Goal: Use online tool/utility: Utilize a website feature to perform a specific function

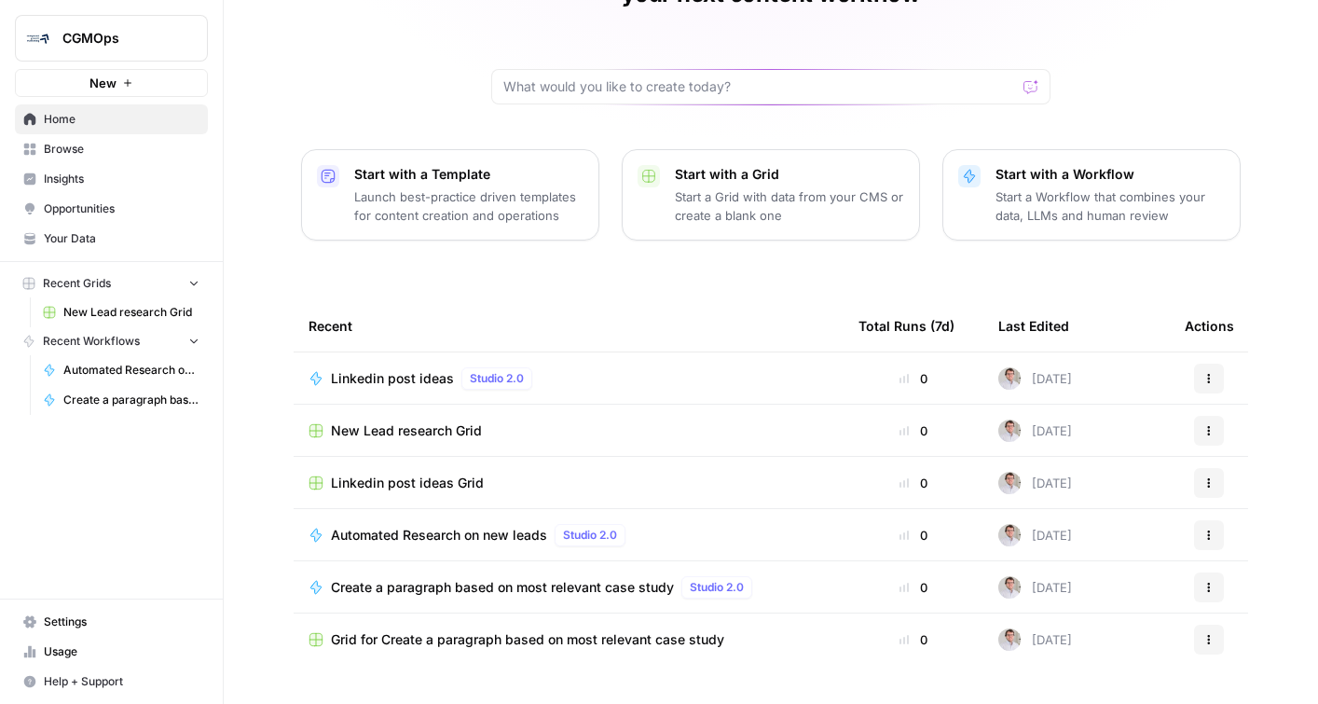
scroll to position [154, 0]
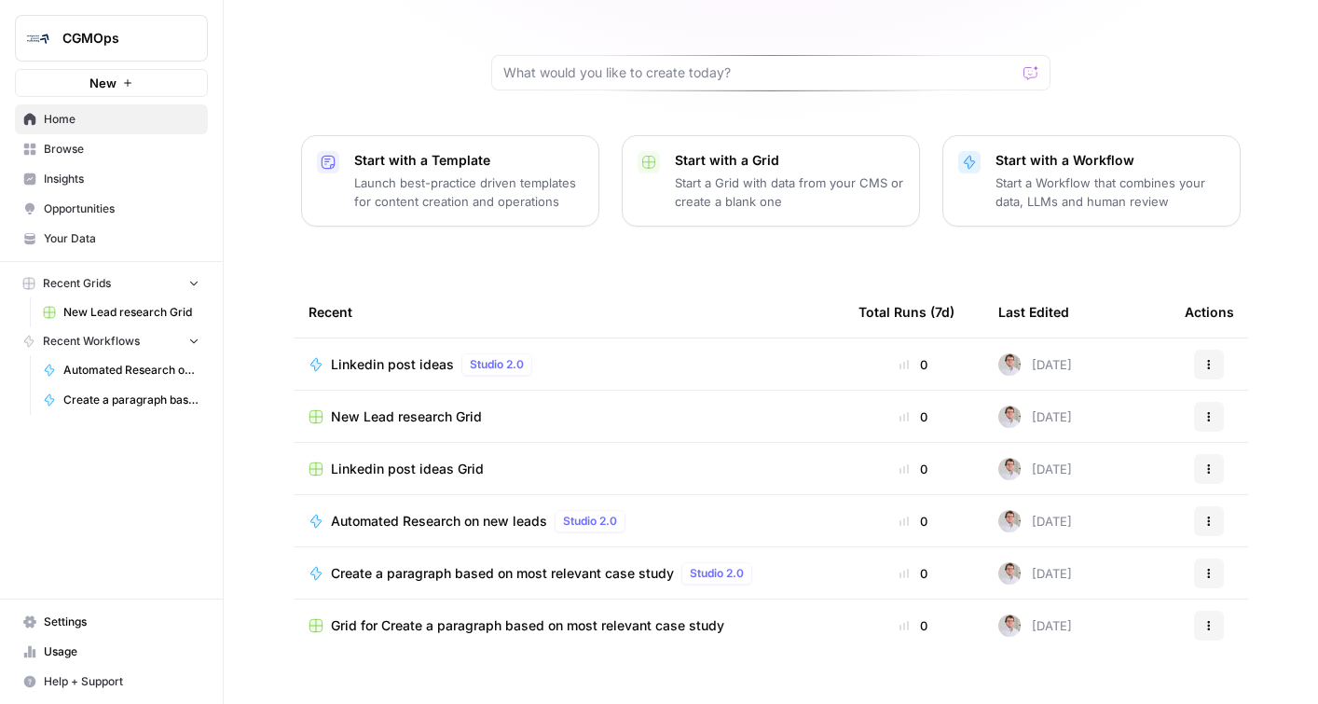
click at [421, 564] on span "Create a paragraph based on most relevant case study" at bounding box center [502, 573] width 343 height 19
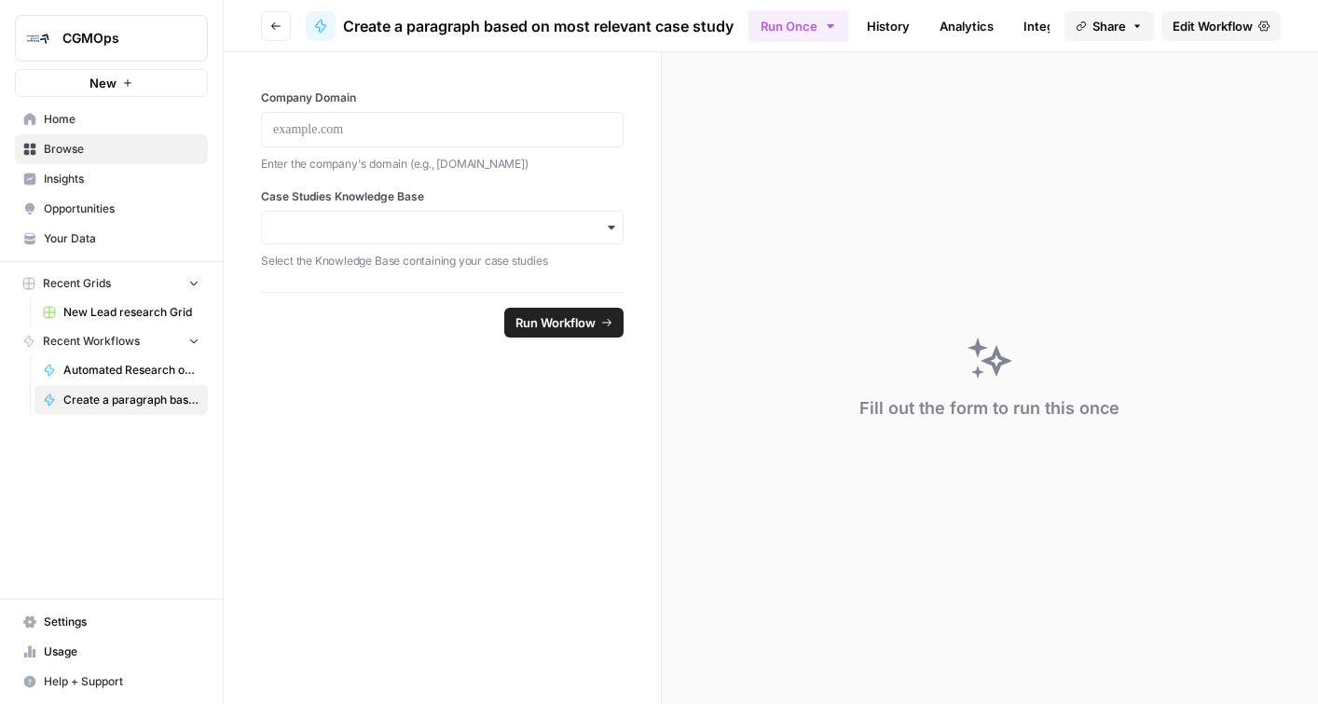
click at [1250, 27] on span "Edit Workflow" at bounding box center [1212, 26] width 80 height 19
